Goal: Check status: Check status

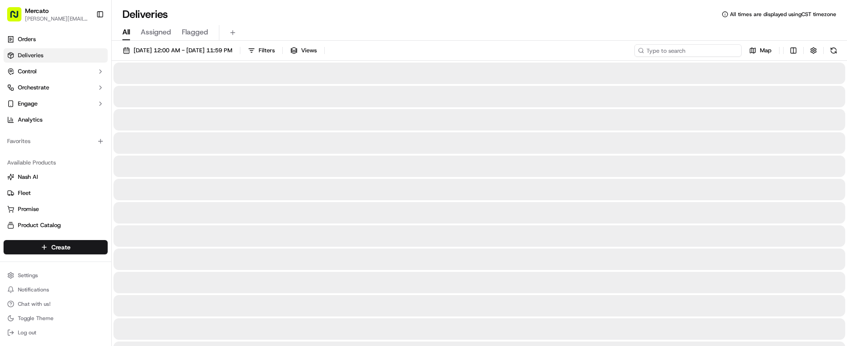
click at [725, 44] on input at bounding box center [687, 50] width 107 height 13
paste input "job_fLjHvLiTkd8QNmRyJjJPzV"
type input "job_fLjHvLiTkd8QNmRyJjJPzV"
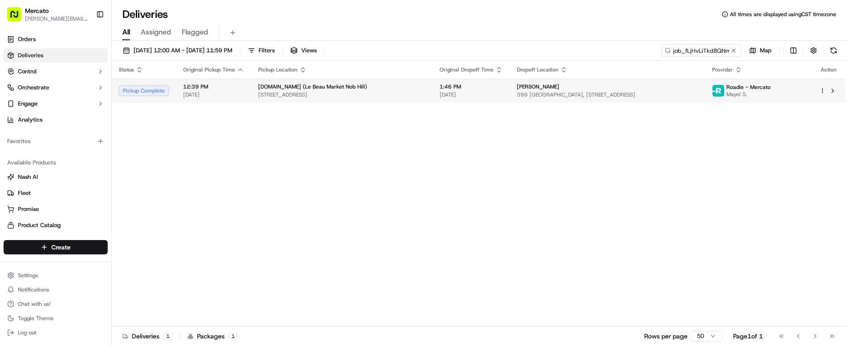
click at [264, 83] on span "Mercato.com (Le Beau Market Nob Hill)" at bounding box center [312, 86] width 109 height 7
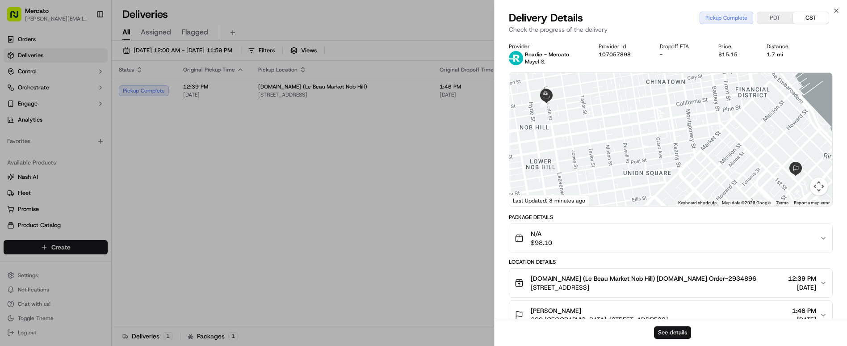
click at [673, 331] on button "See details" at bounding box center [672, 332] width 37 height 13
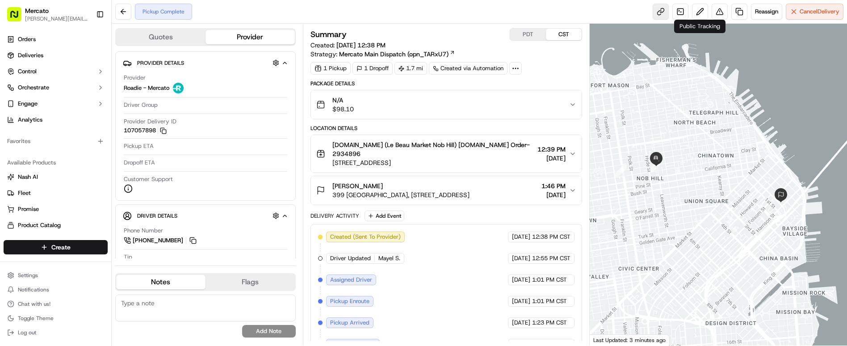
click at [669, 10] on link at bounding box center [661, 12] width 16 height 16
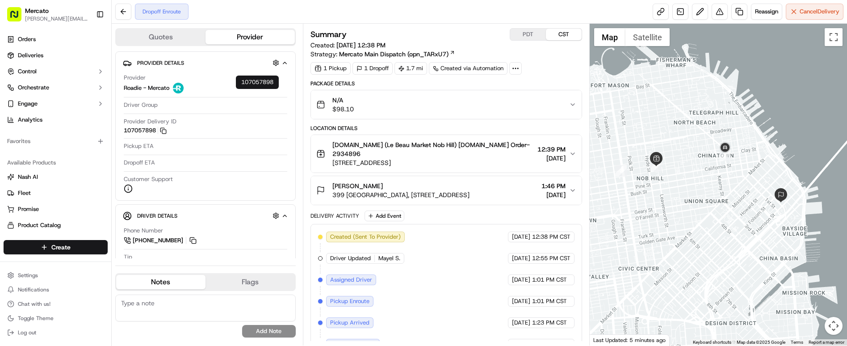
click at [167, 126] on button "107057898 Copy 107057898" at bounding box center [145, 130] width 43 height 8
click at [167, 127] on icon "button" at bounding box center [163, 130] width 7 height 7
click at [557, 98] on img "button" at bounding box center [559, 104] width 13 height 13
